Goal: Complete application form: Complete application form

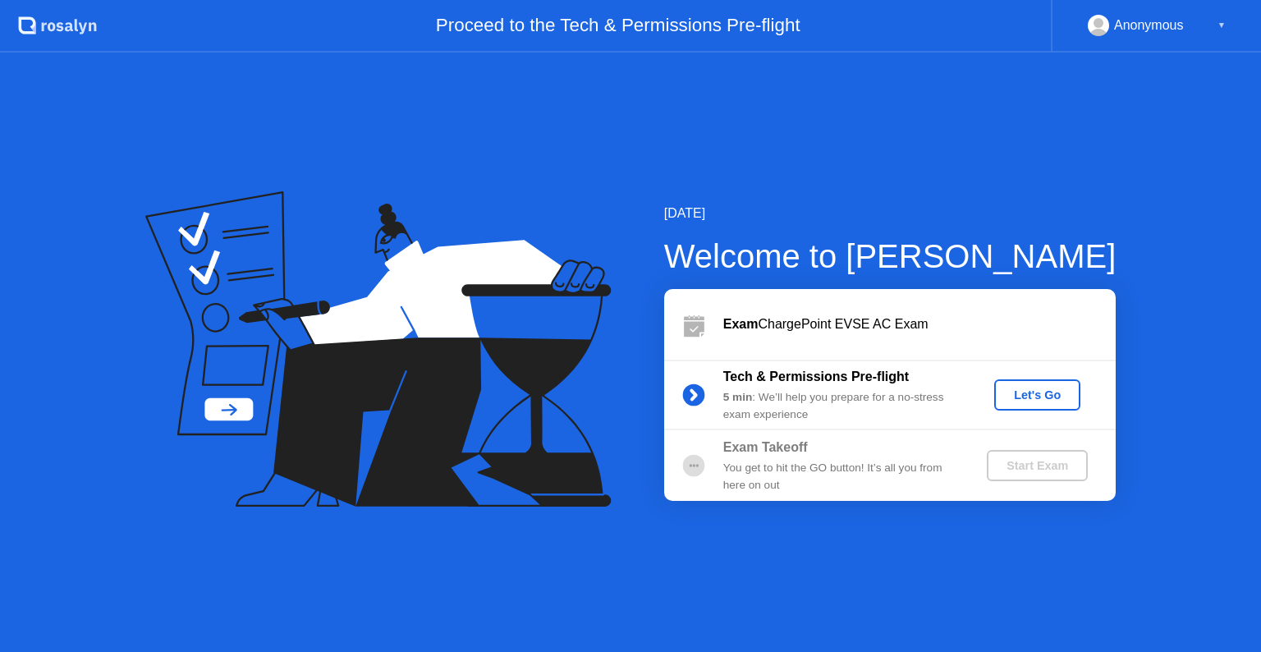
click at [1029, 397] on div "Let's Go" at bounding box center [1036, 394] width 73 height 13
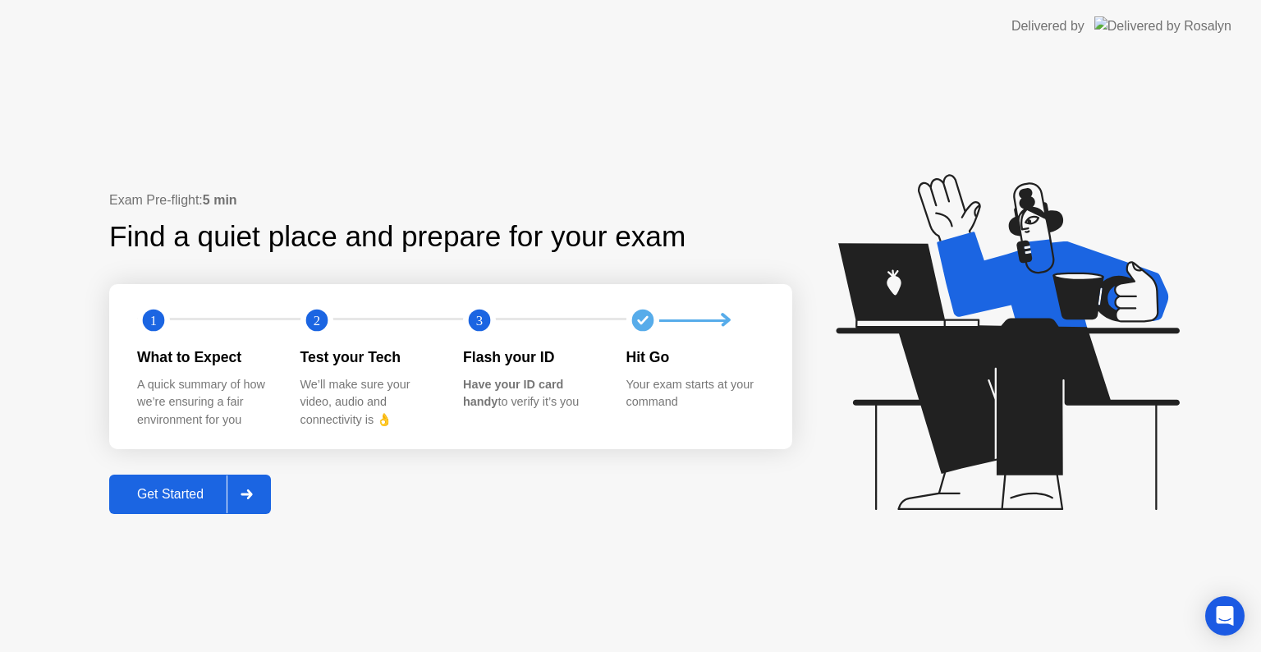
click at [179, 495] on div "Get Started" at bounding box center [170, 494] width 112 height 15
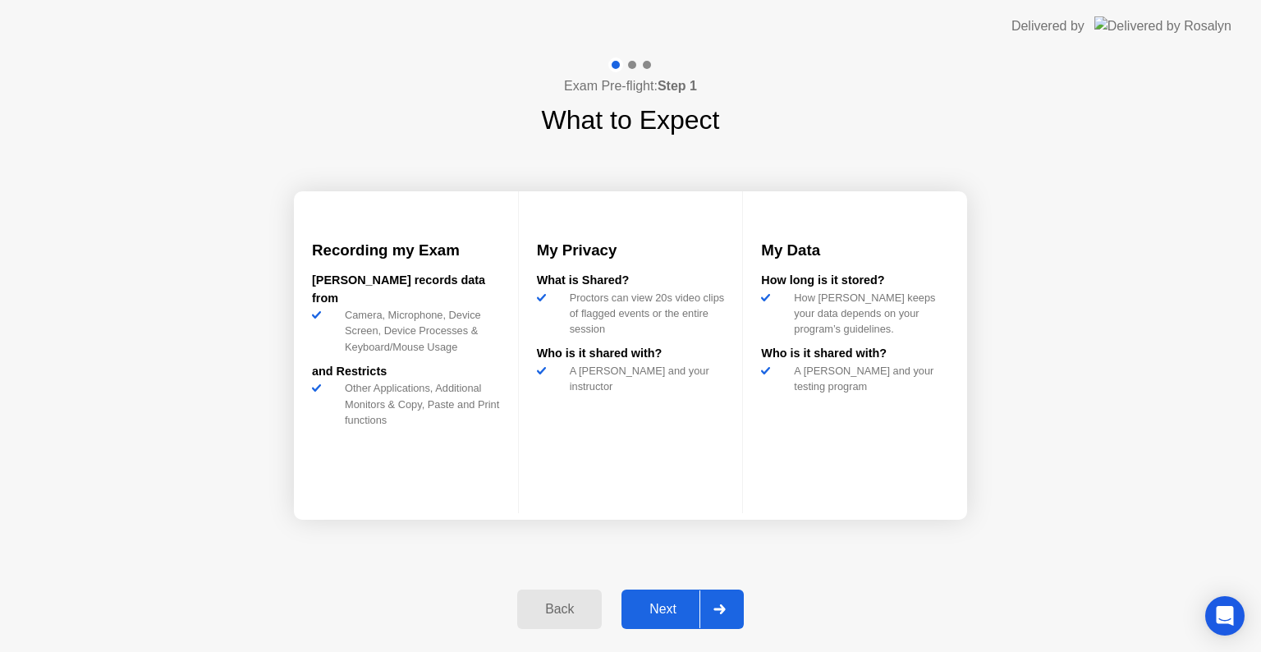
click at [664, 611] on div "Next" at bounding box center [662, 609] width 73 height 15
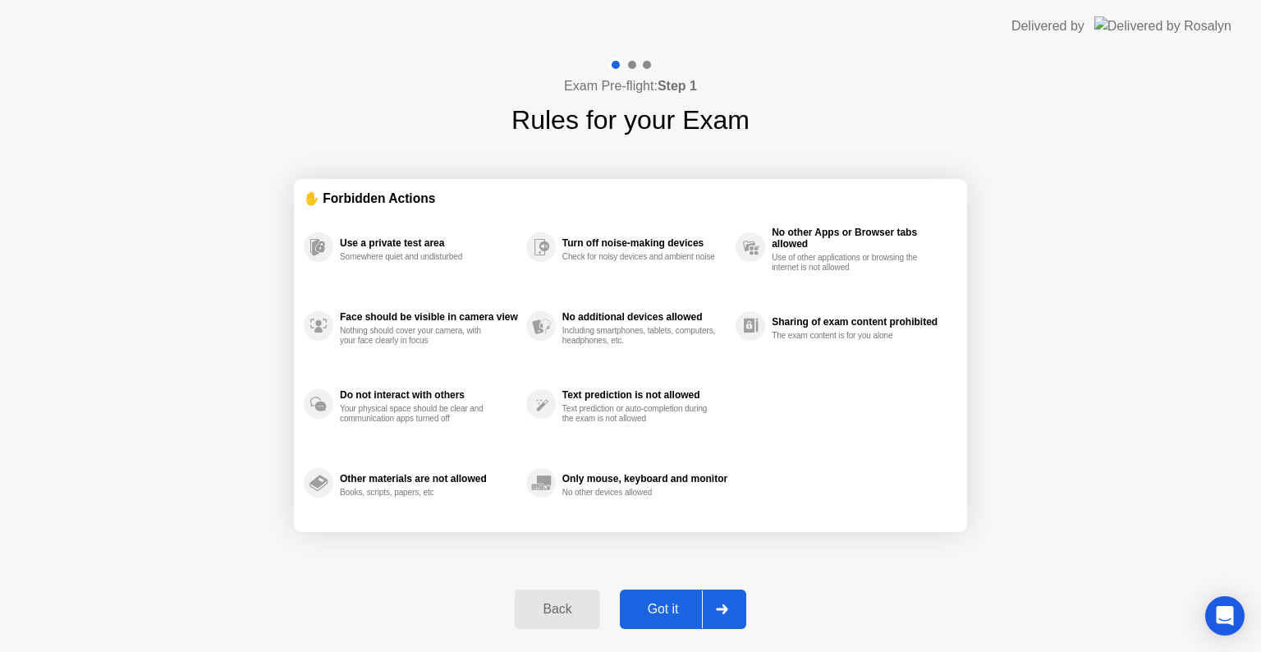
click at [668, 604] on div "Got it" at bounding box center [663, 609] width 77 height 15
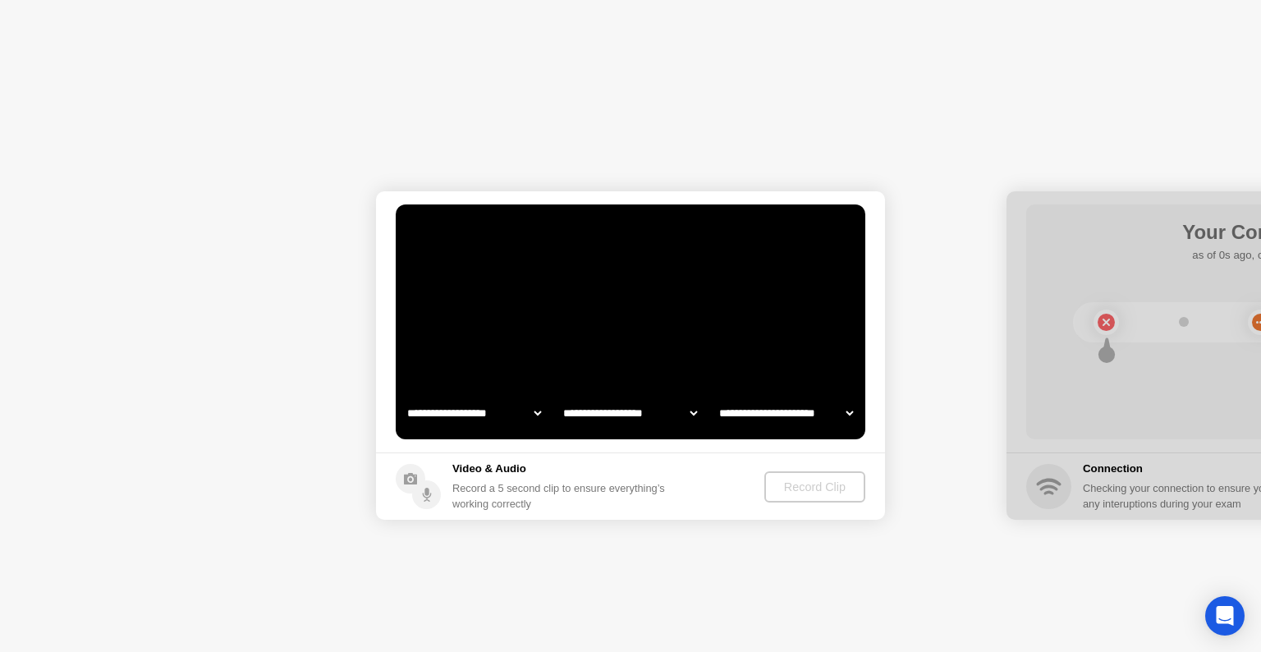
select select "**********"
select select "*******"
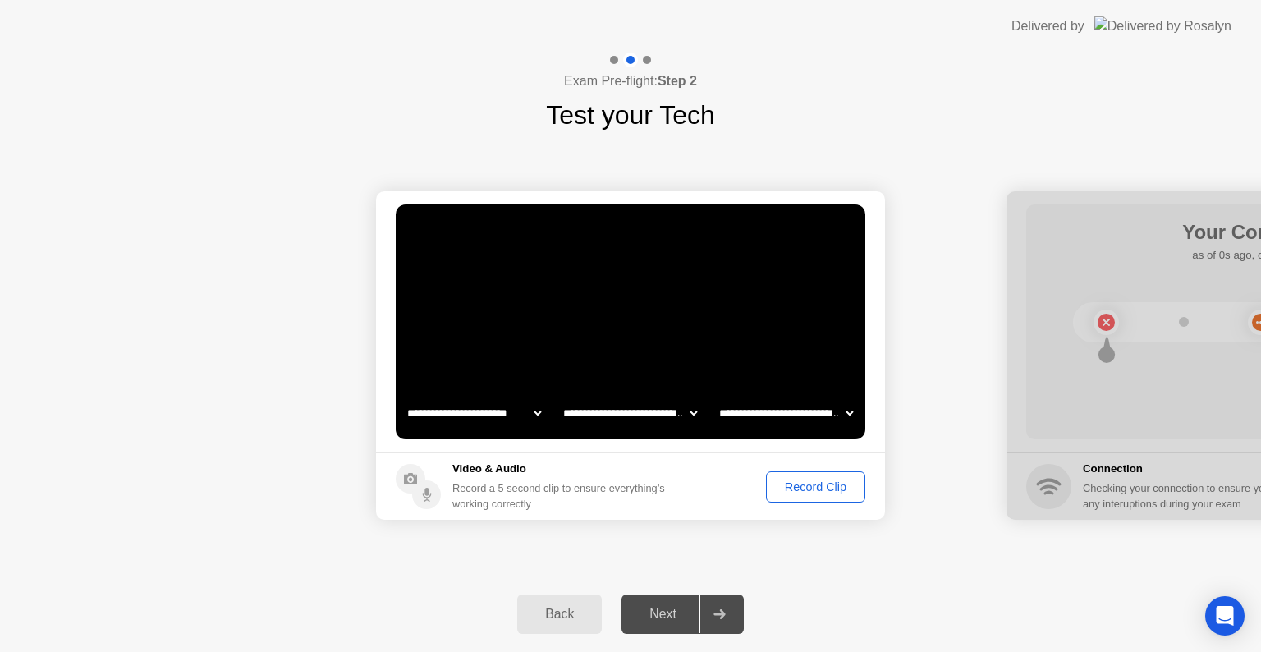
click at [809, 484] on div "Record Clip" at bounding box center [815, 486] width 88 height 13
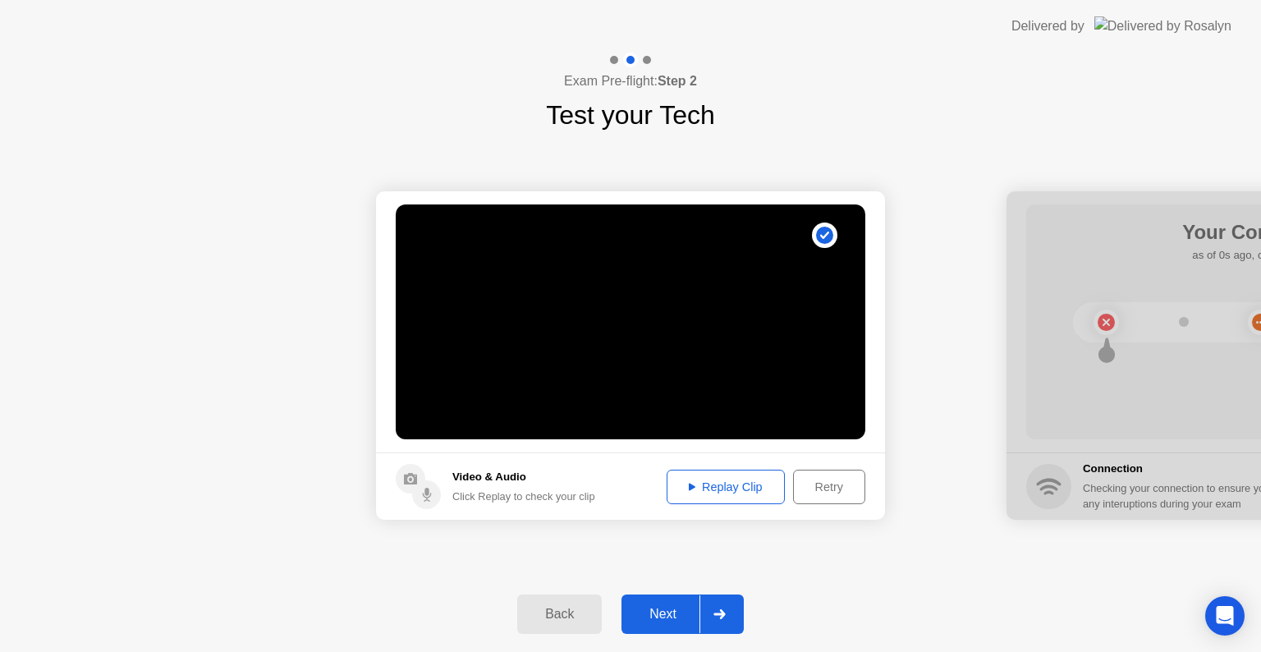
click at [657, 620] on div "Next" at bounding box center [662, 613] width 73 height 15
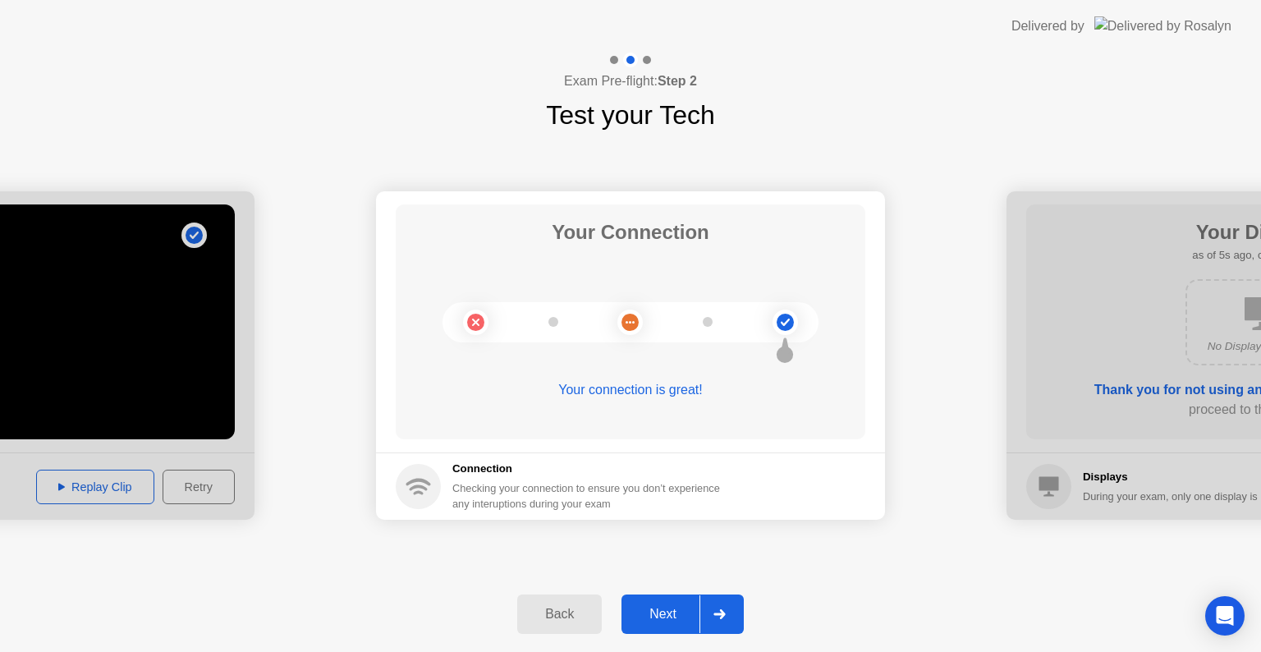
click at [671, 617] on div "Next" at bounding box center [662, 613] width 73 height 15
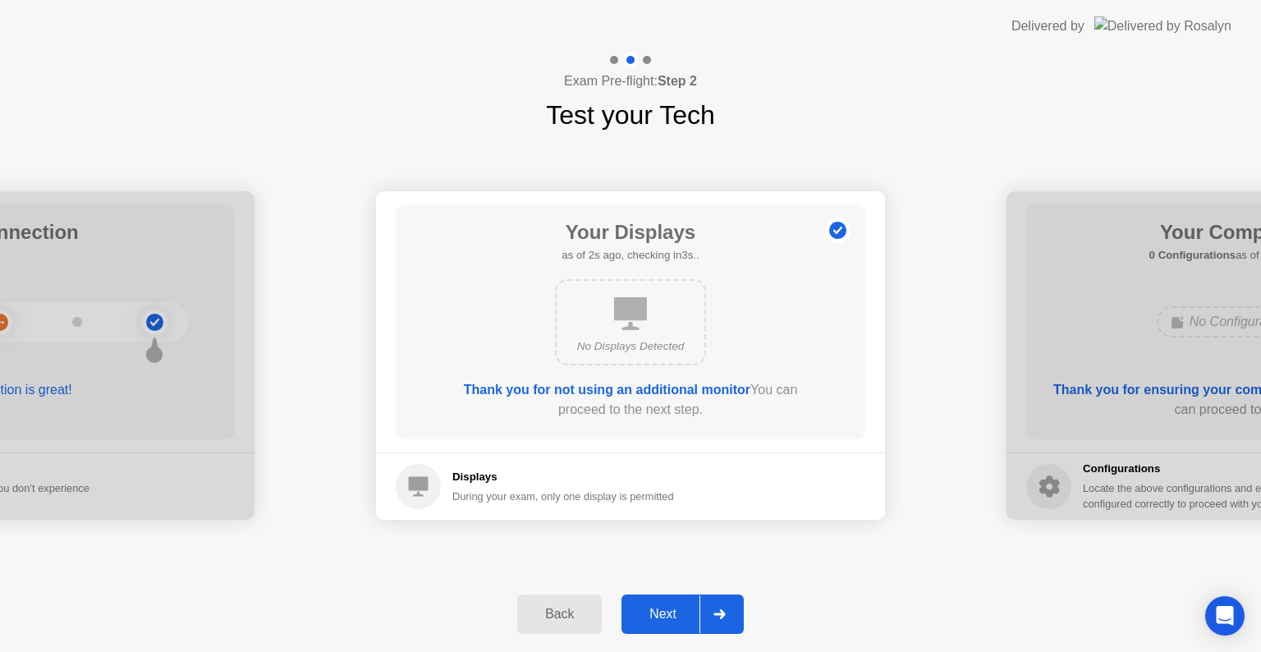
click at [671, 614] on div "Next" at bounding box center [662, 613] width 73 height 15
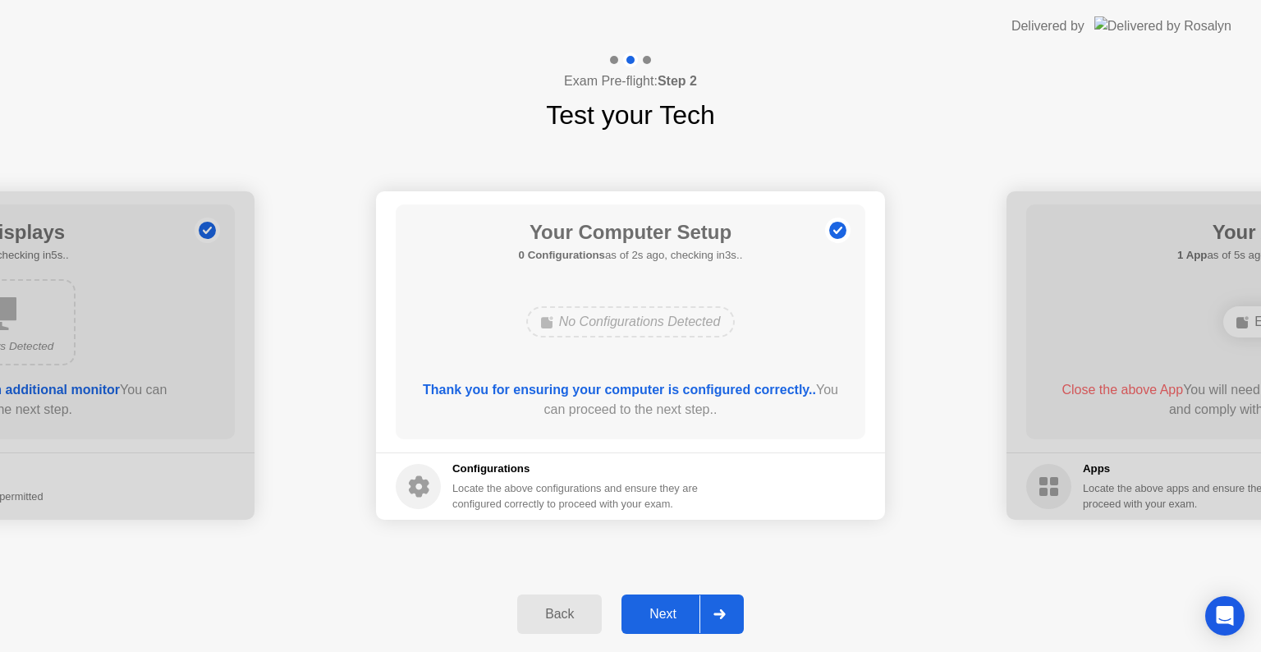
click at [671, 611] on div "Next" at bounding box center [662, 613] width 73 height 15
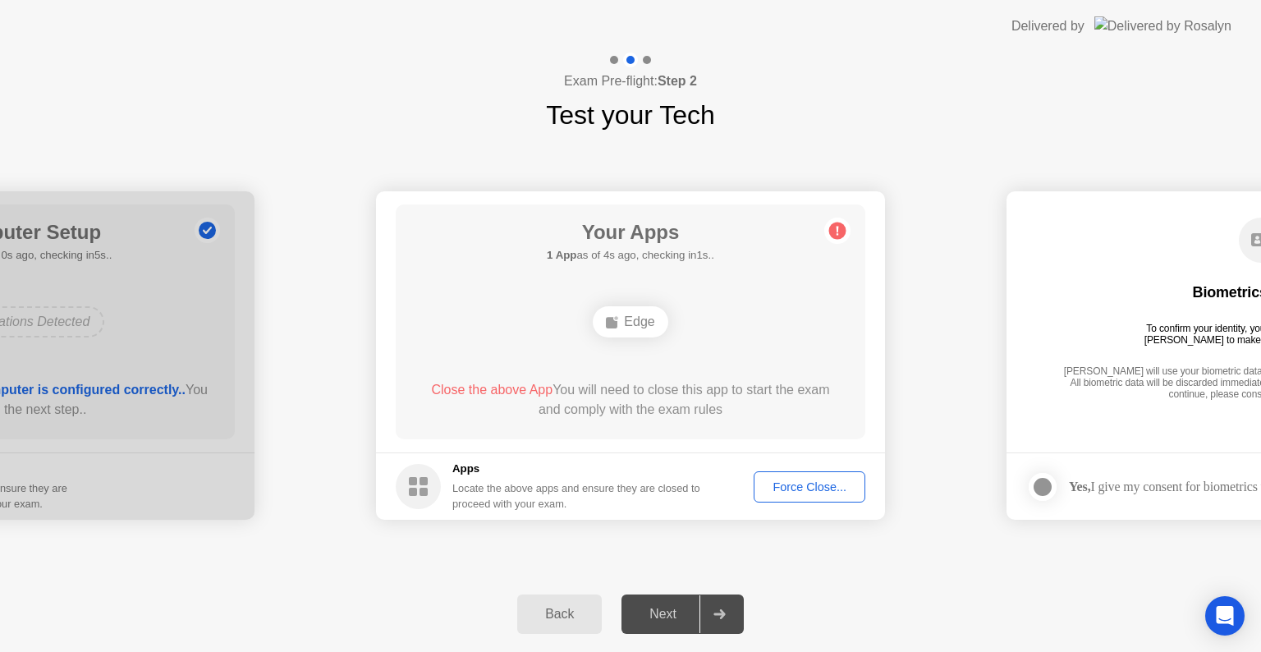
click at [779, 488] on div "Force Close..." at bounding box center [809, 486] width 100 height 13
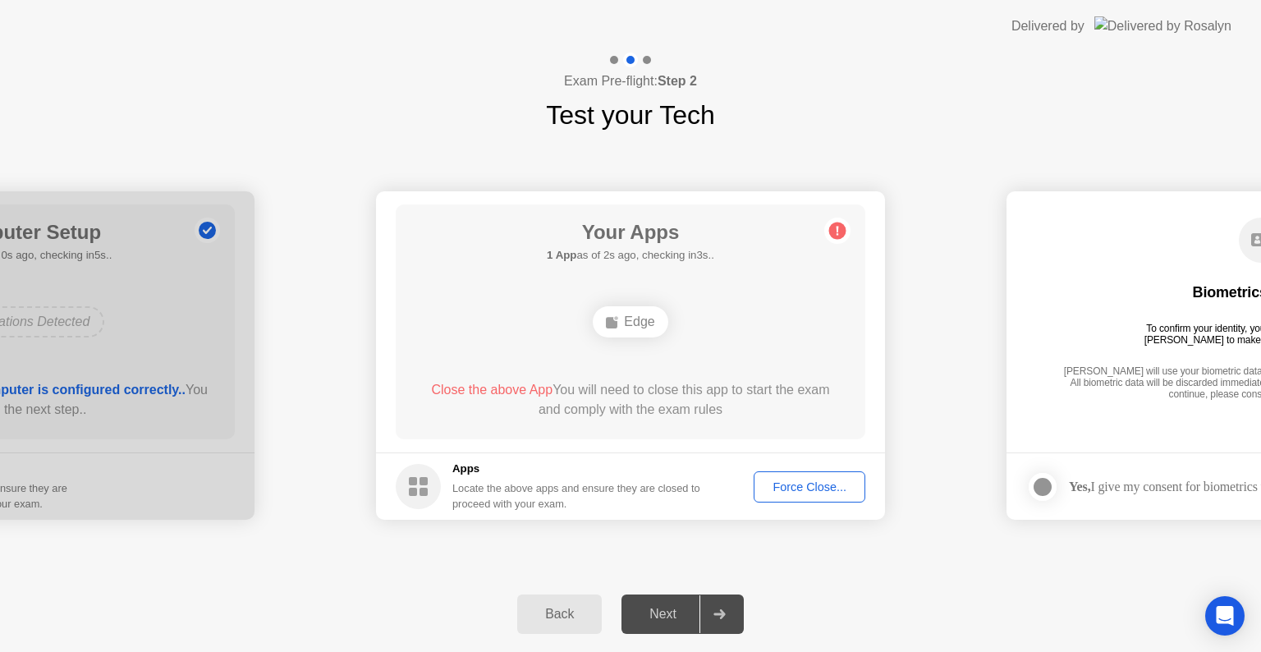
click at [812, 481] on div "Force Close..." at bounding box center [809, 486] width 100 height 13
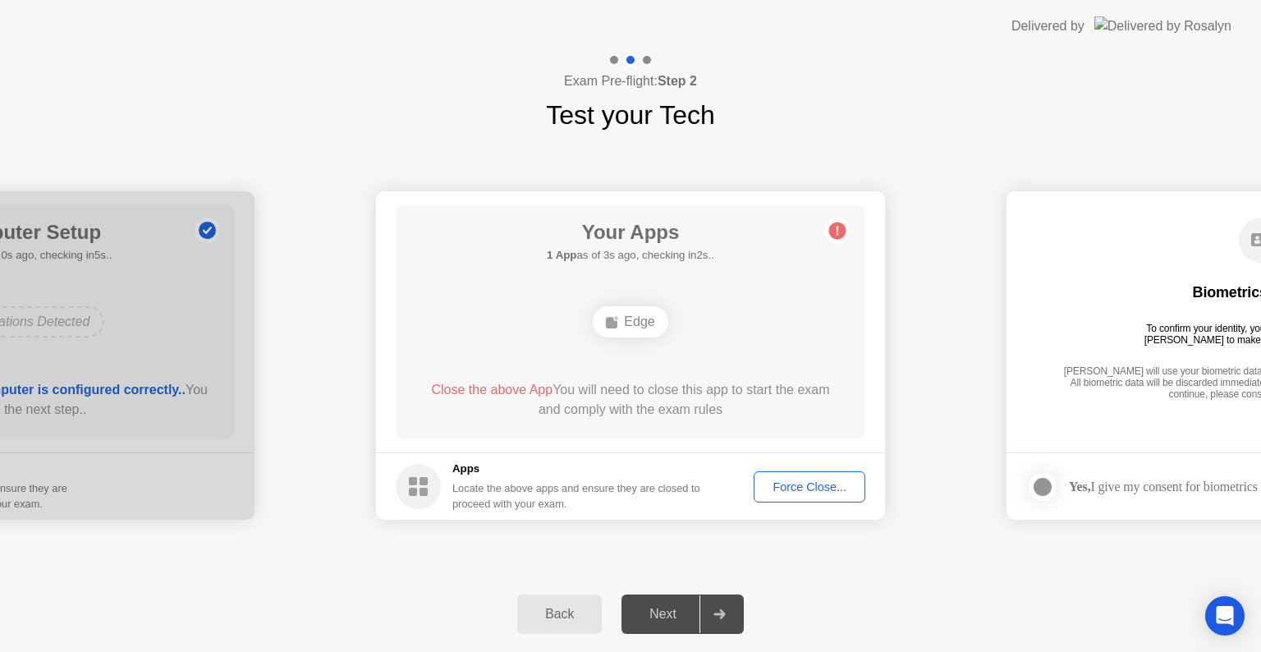
click at [657, 612] on div "Next" at bounding box center [662, 613] width 73 height 15
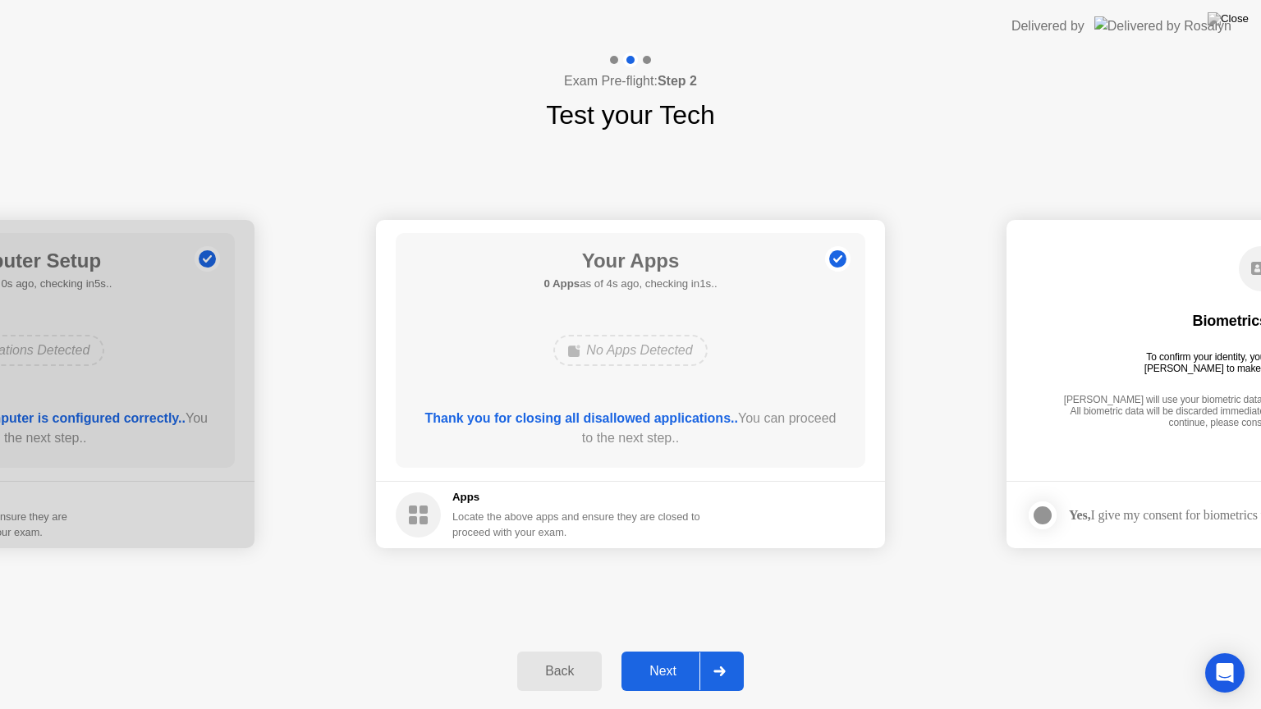
click at [669, 651] on div "Next" at bounding box center [662, 671] width 73 height 15
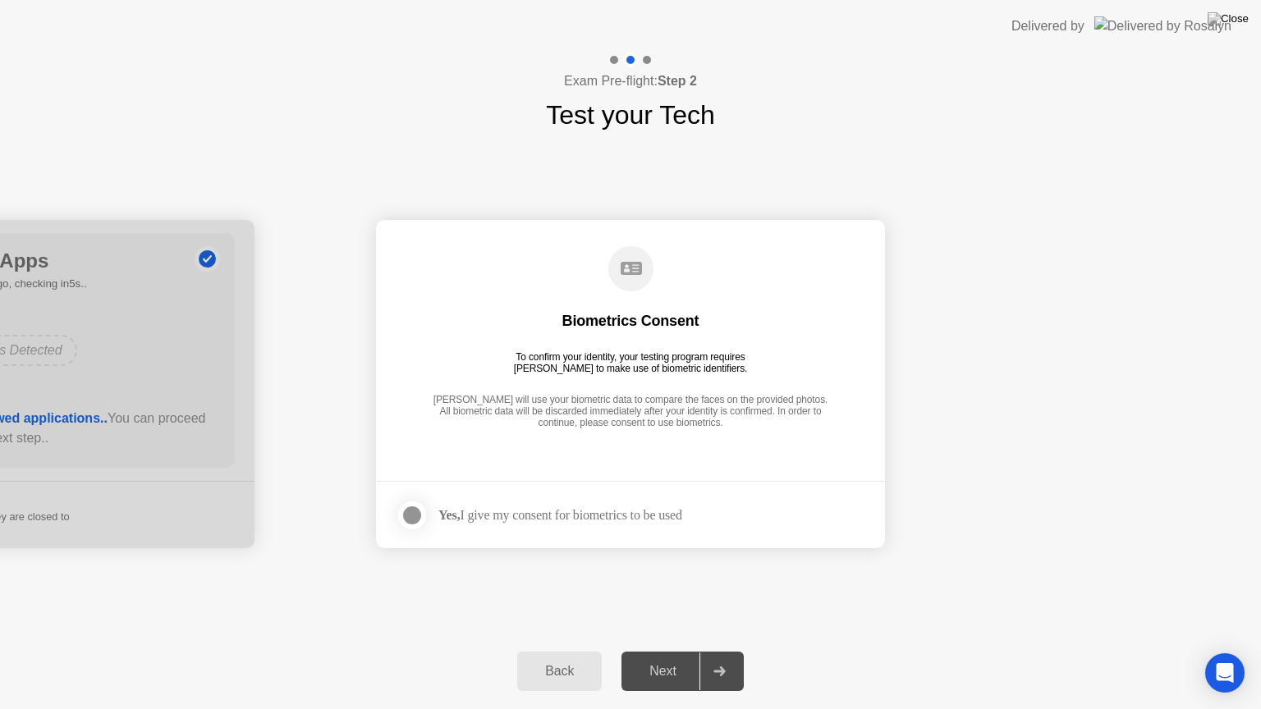
click at [411, 515] on div at bounding box center [412, 516] width 20 height 20
click at [657, 651] on div "Next" at bounding box center [662, 671] width 73 height 15
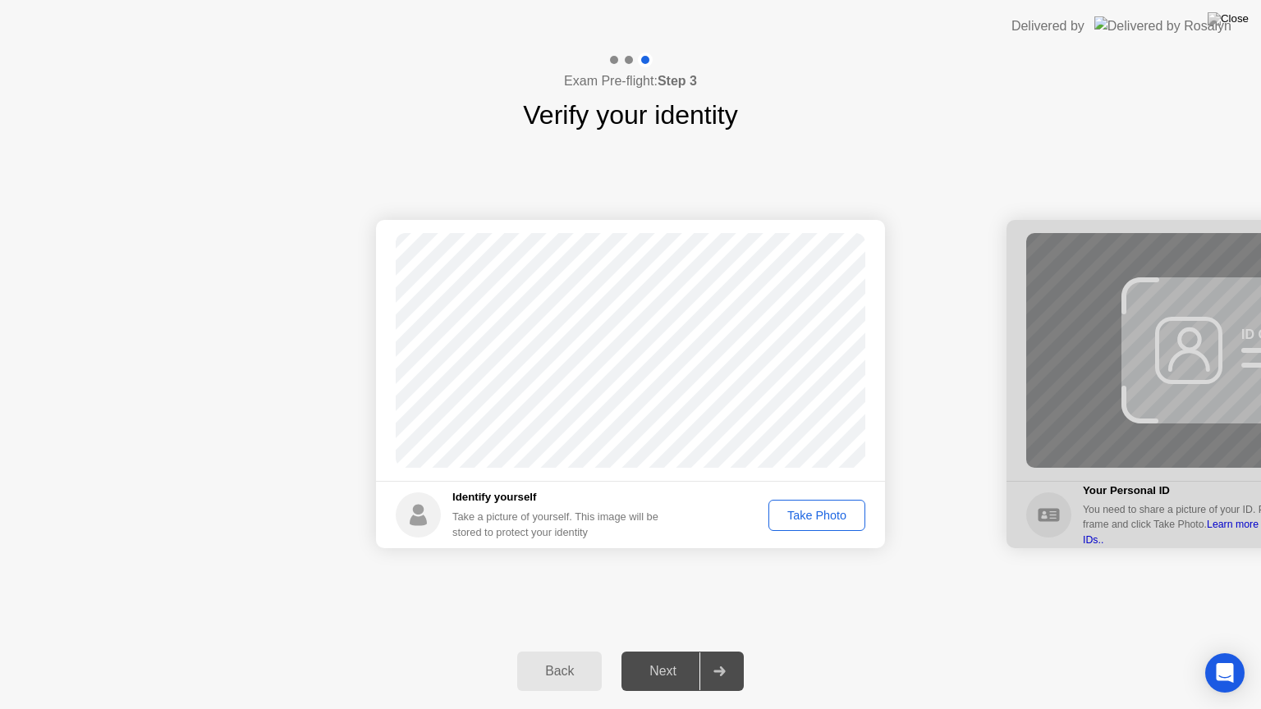
click at [817, 520] on div "Take Photo" at bounding box center [816, 515] width 85 height 13
click at [648, 651] on div "Next" at bounding box center [662, 671] width 73 height 15
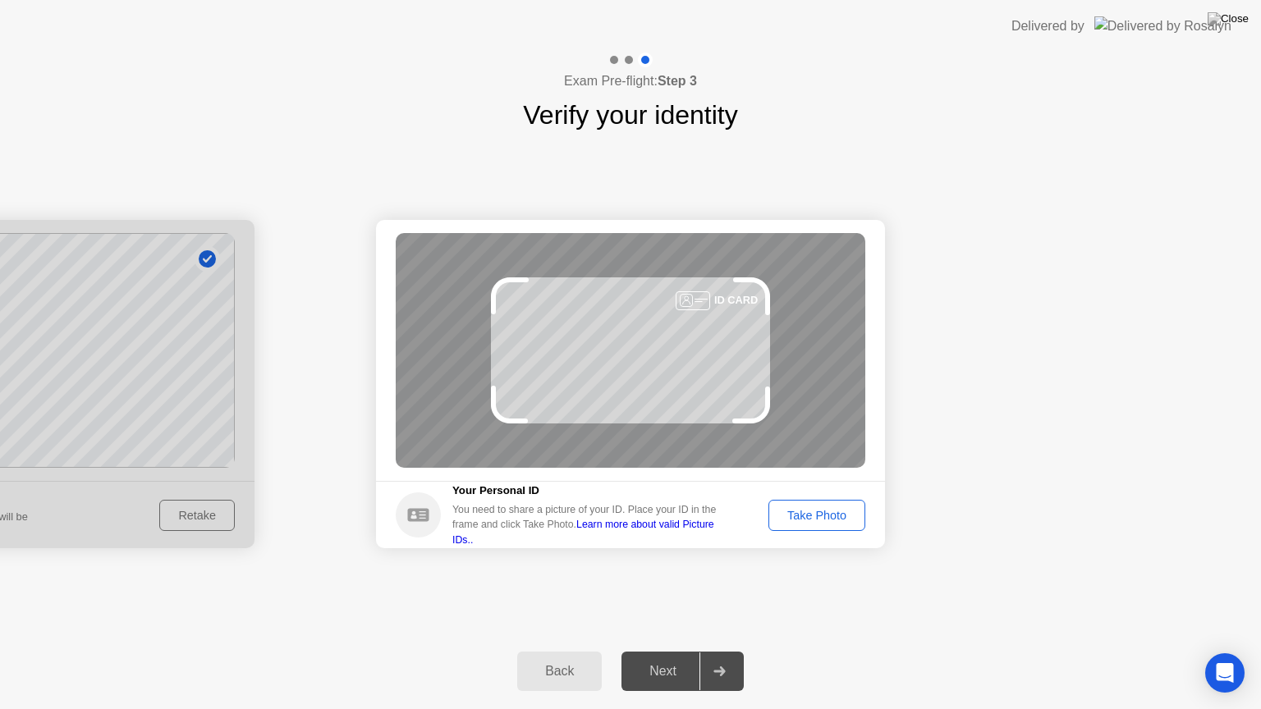
click at [831, 519] on div "Take Photo" at bounding box center [816, 515] width 85 height 13
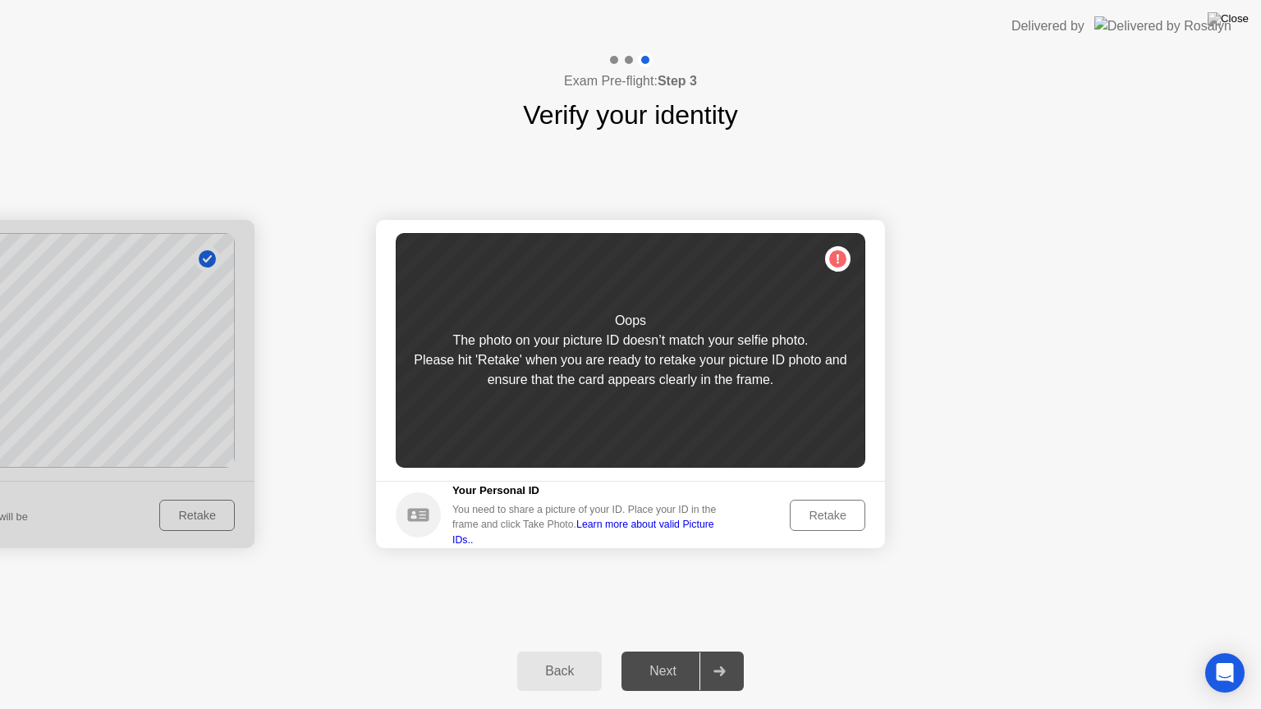
click at [817, 517] on div "Retake" at bounding box center [827, 515] width 64 height 13
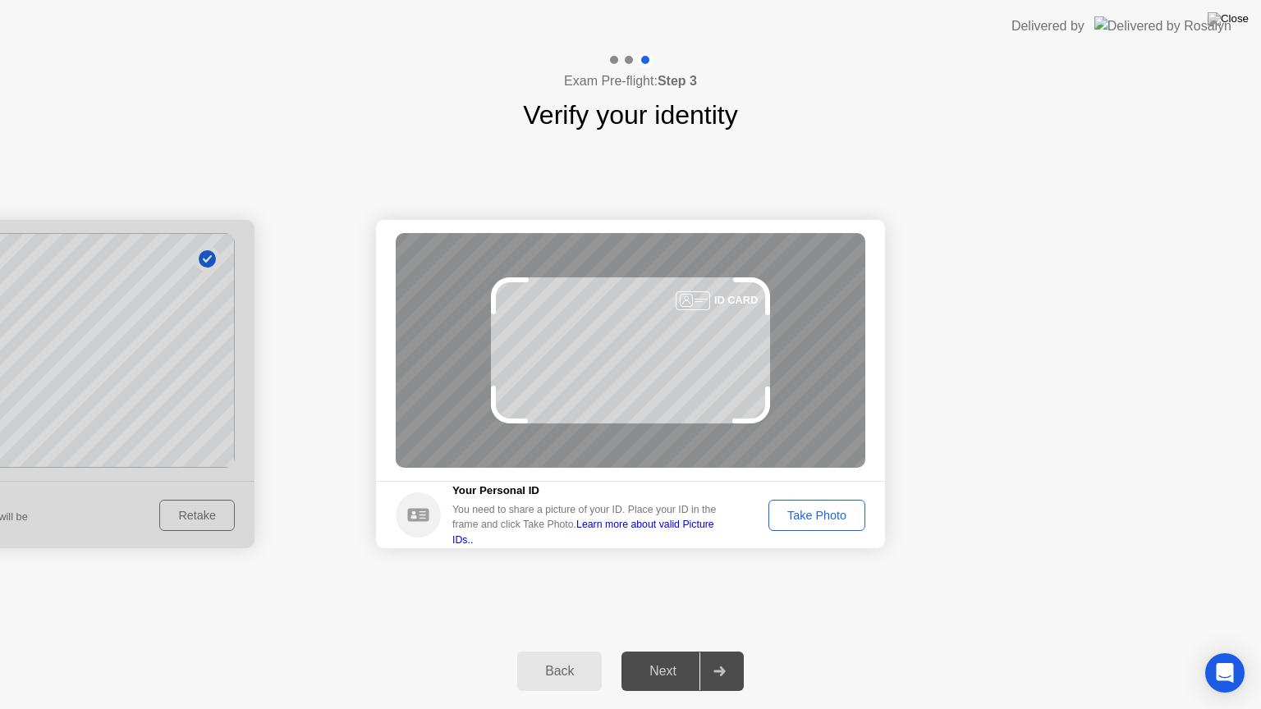
click at [822, 517] on div "Take Photo" at bounding box center [816, 515] width 85 height 13
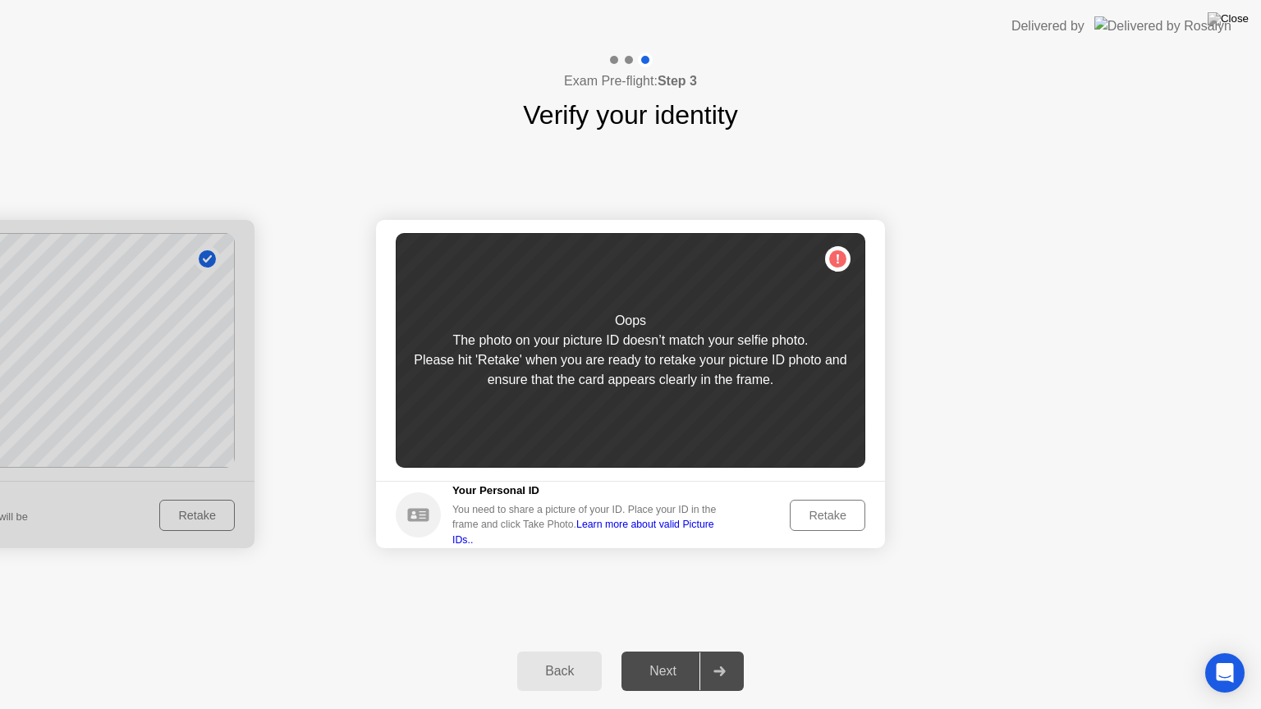
click at [552, 651] on div "Back" at bounding box center [559, 671] width 75 height 15
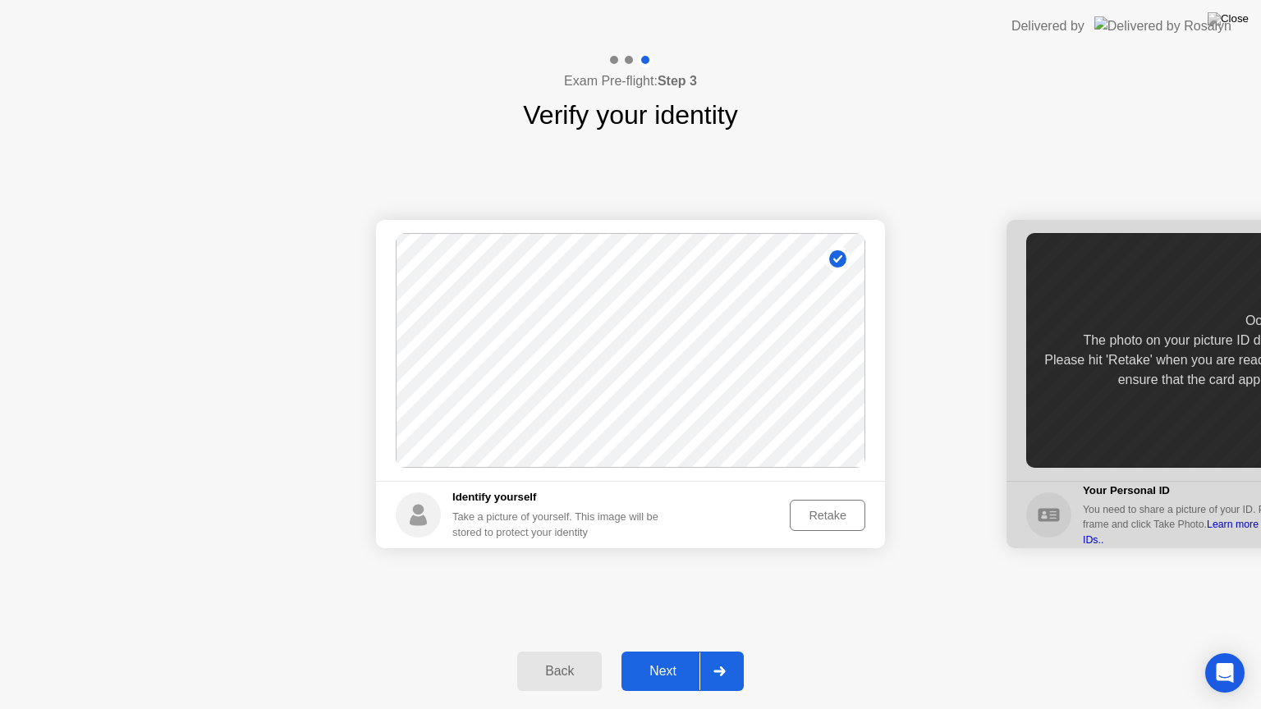
click at [817, 514] on div "Retake" at bounding box center [827, 515] width 64 height 13
click at [808, 519] on div "Take Photo" at bounding box center [816, 515] width 85 height 13
click at [683, 651] on div "Next" at bounding box center [662, 671] width 73 height 15
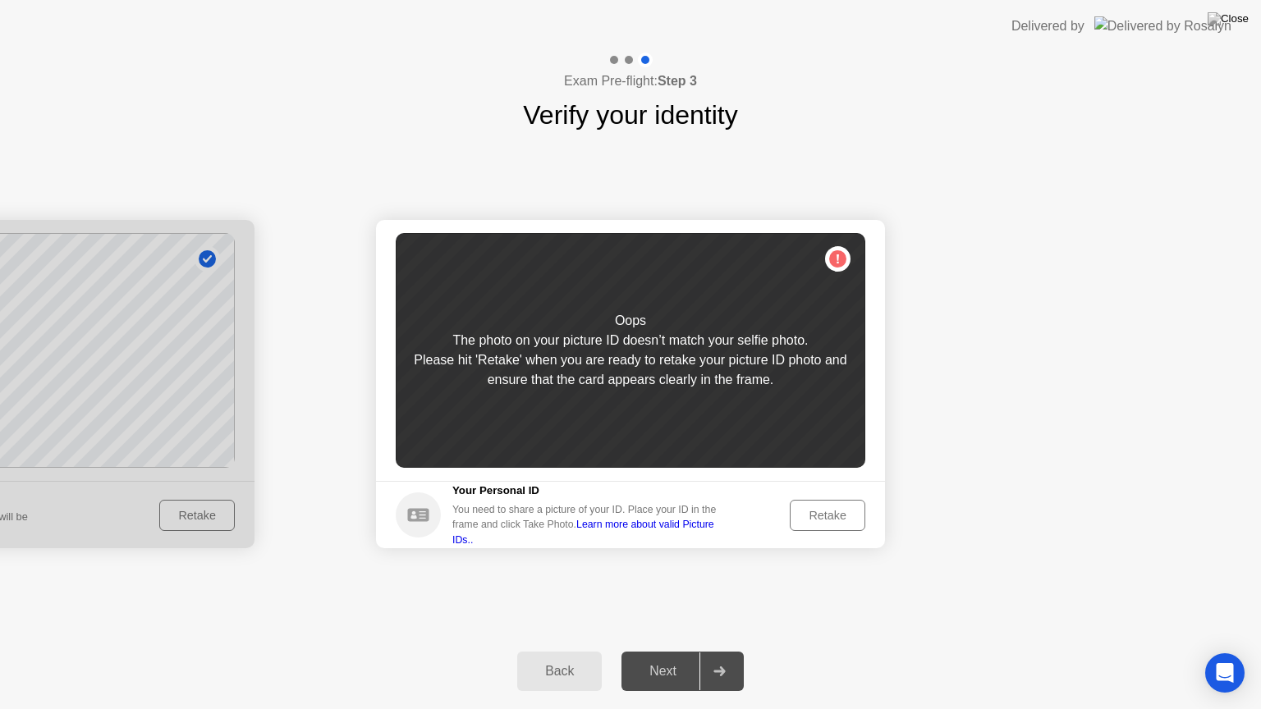
click at [819, 519] on div "Retake" at bounding box center [827, 515] width 64 height 13
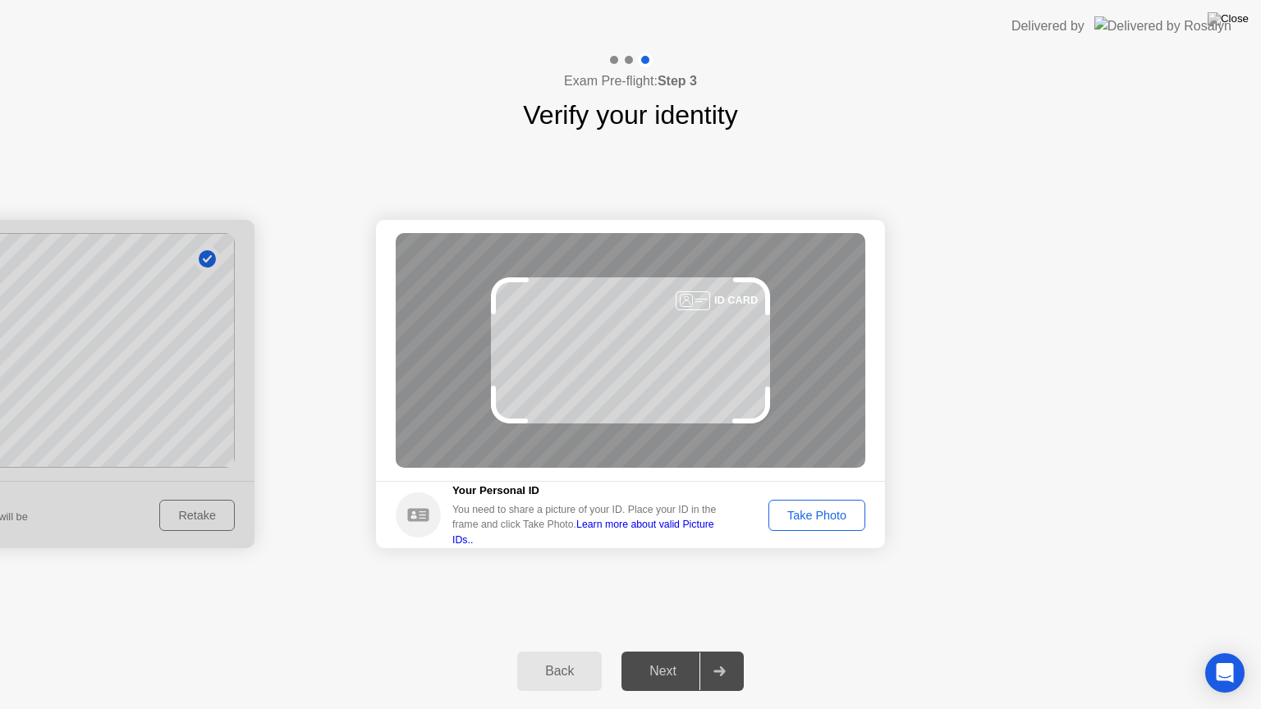
click at [805, 530] on footer "Your Personal ID You need to share a picture of your ID. Place your ID in the f…" at bounding box center [630, 514] width 509 height 67
click at [803, 522] on div "Take Photo" at bounding box center [816, 515] width 85 height 13
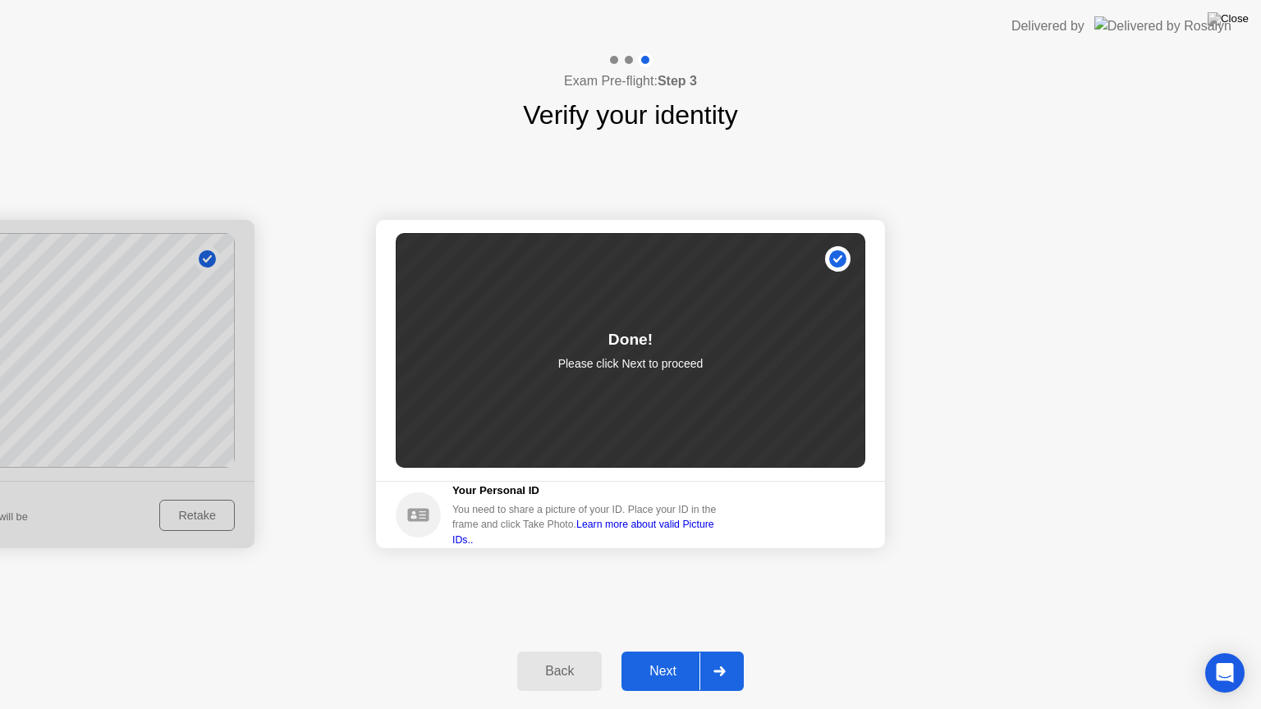
click at [638, 651] on div "Next" at bounding box center [662, 671] width 73 height 15
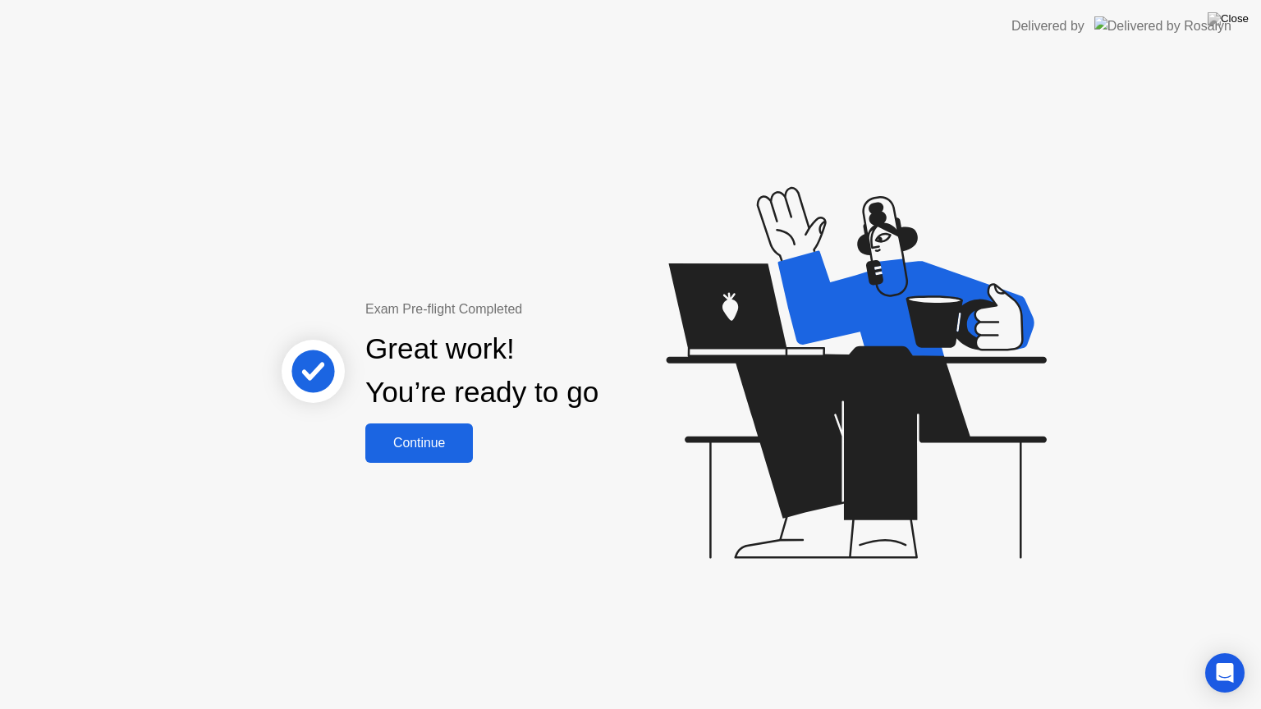
click at [441, 443] on div "Continue" at bounding box center [419, 443] width 98 height 15
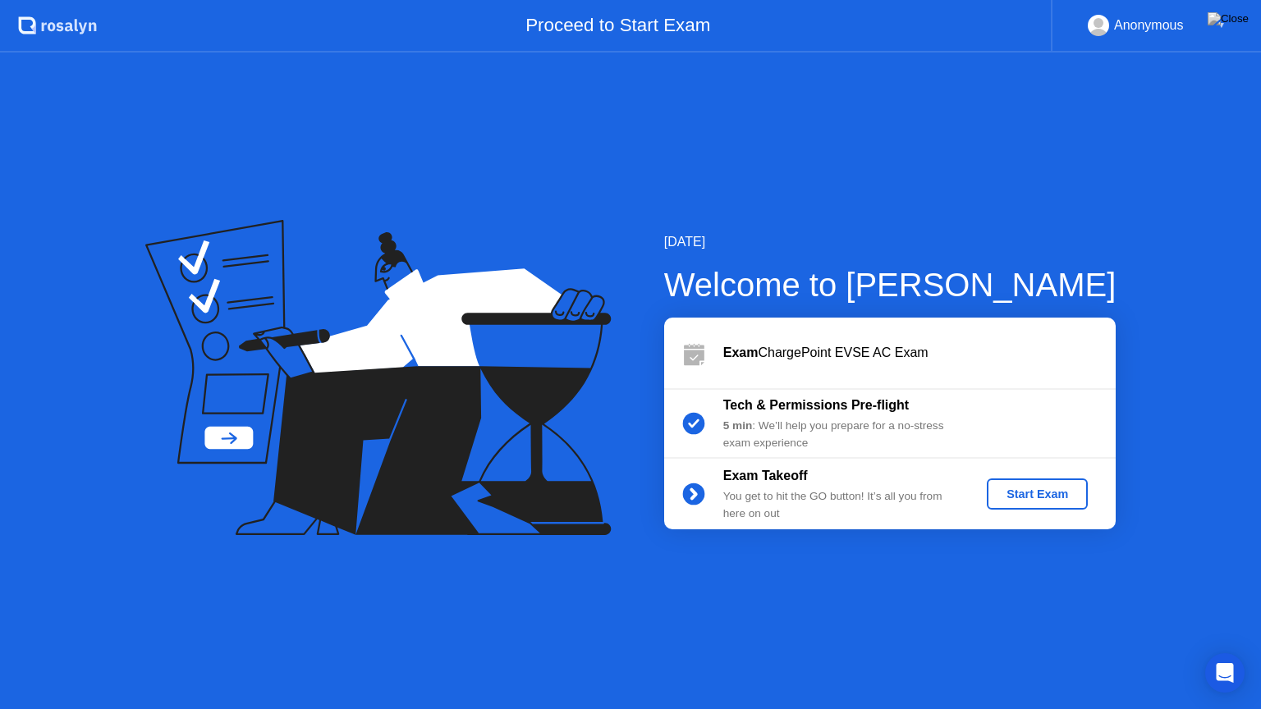
click at [691, 425] on icon at bounding box center [693, 423] width 11 height 9
click at [1016, 499] on div "Start Exam" at bounding box center [1037, 493] width 88 height 13
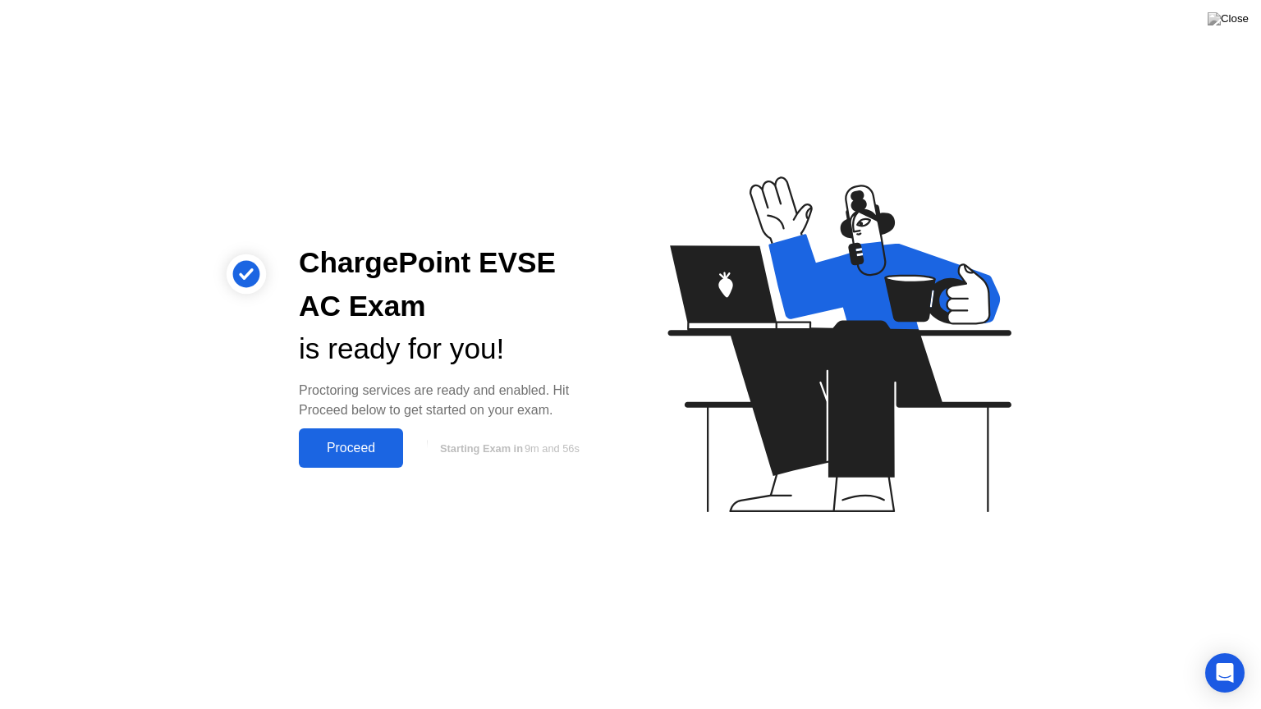
click at [376, 450] on div "Proceed" at bounding box center [351, 448] width 94 height 15
